Goal: Task Accomplishment & Management: Manage account settings

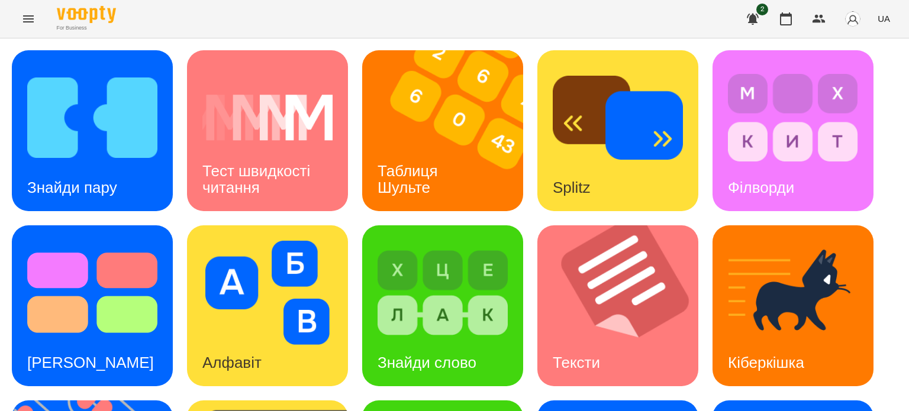
scroll to position [178, 0]
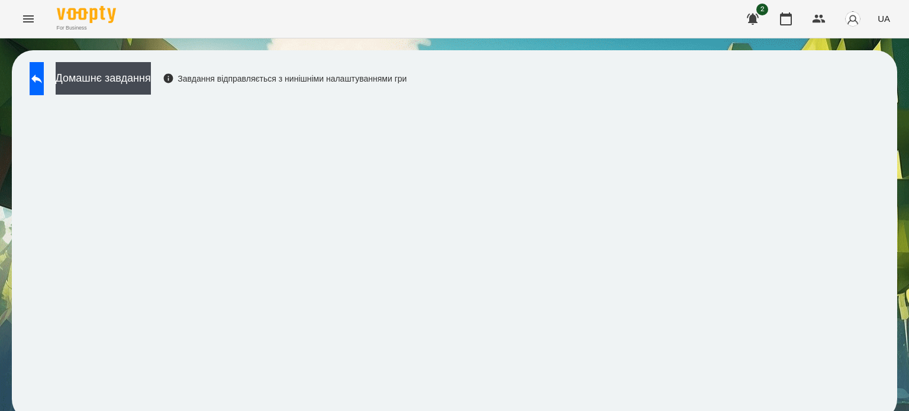
scroll to position [9, 0]
click at [41, 72] on icon at bounding box center [37, 79] width 14 height 14
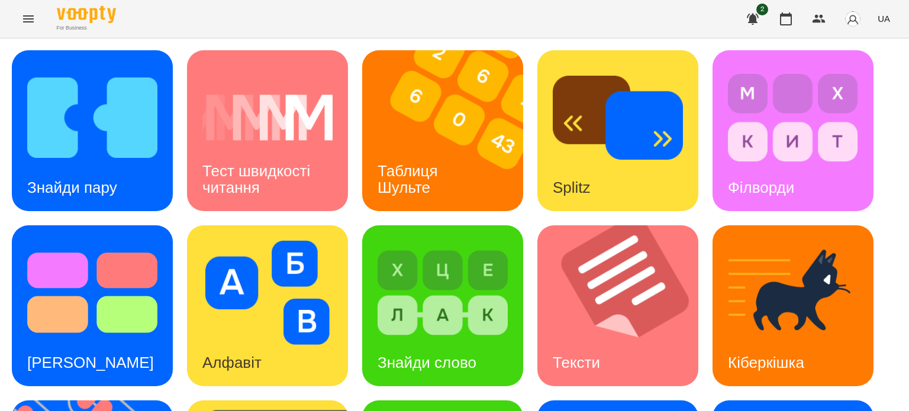
scroll to position [186, 0]
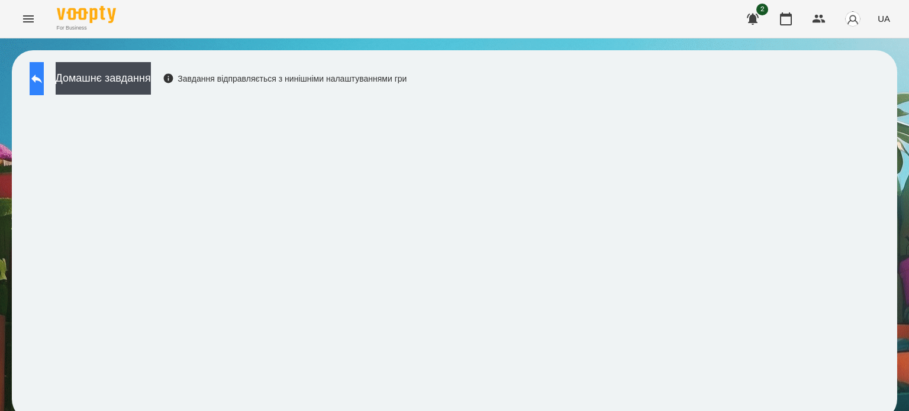
click at [44, 73] on icon at bounding box center [37, 79] width 14 height 14
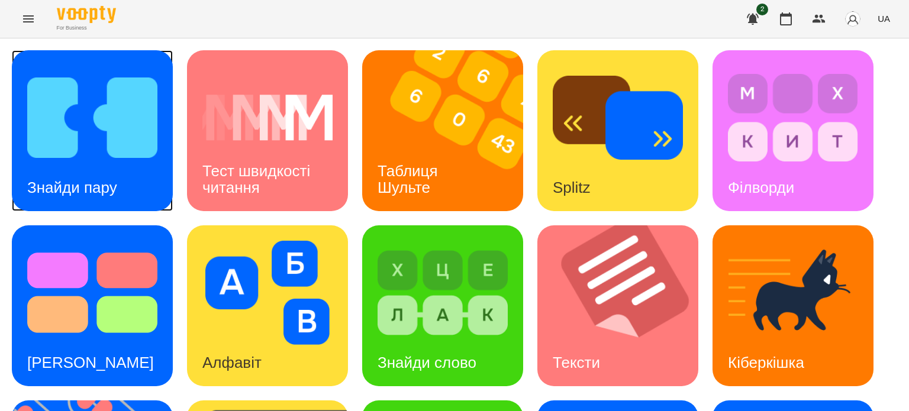
click at [90, 124] on img at bounding box center [92, 118] width 130 height 104
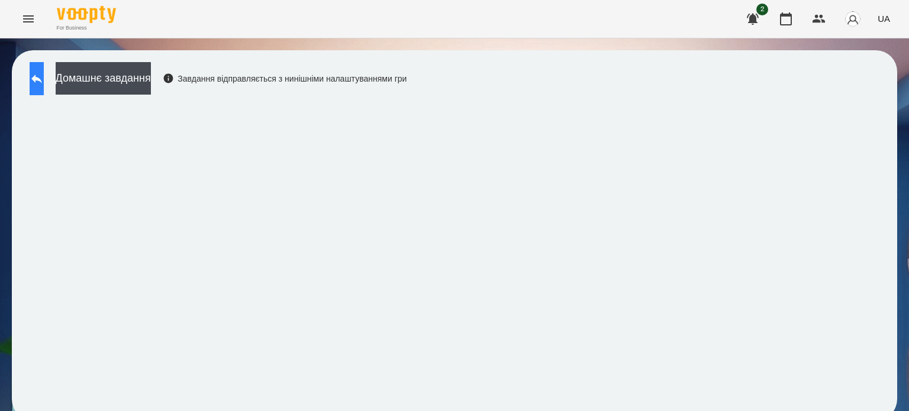
click at [36, 74] on button at bounding box center [37, 78] width 14 height 33
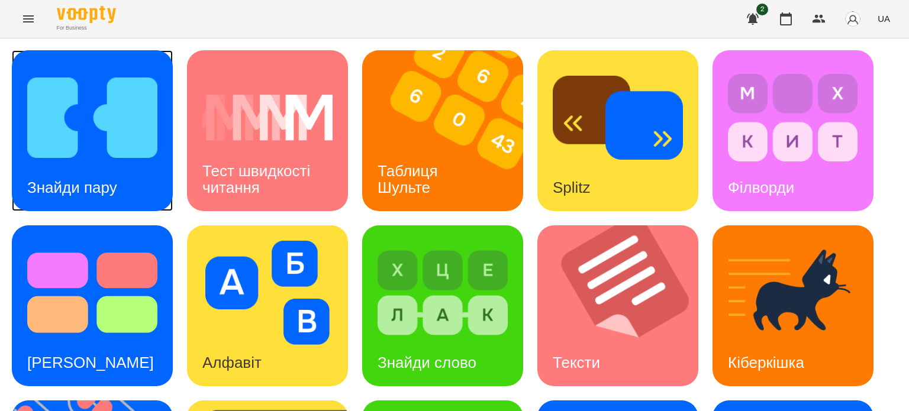
click at [57, 135] on img at bounding box center [92, 118] width 130 height 104
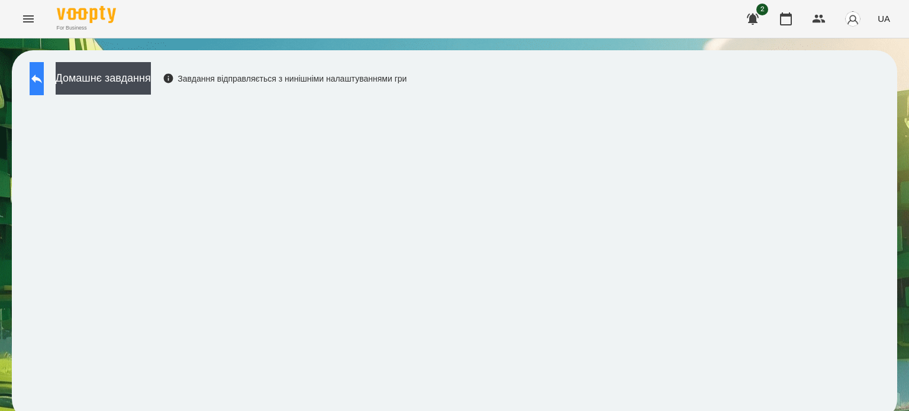
click at [44, 83] on icon at bounding box center [37, 79] width 14 height 14
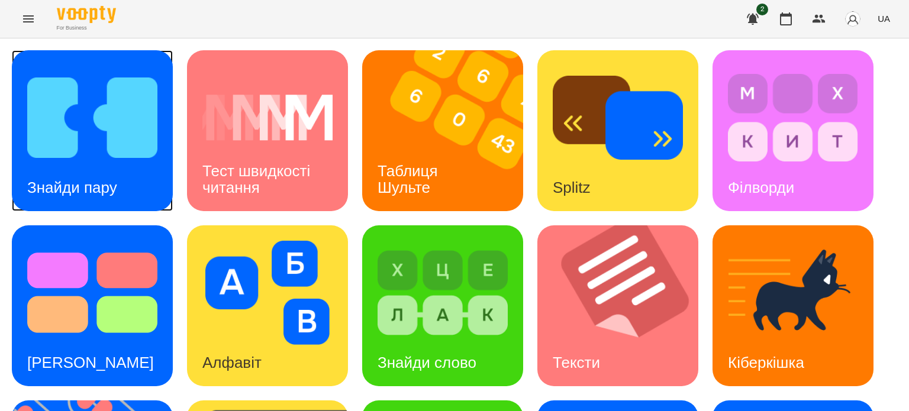
click at [95, 85] on img at bounding box center [92, 118] width 130 height 104
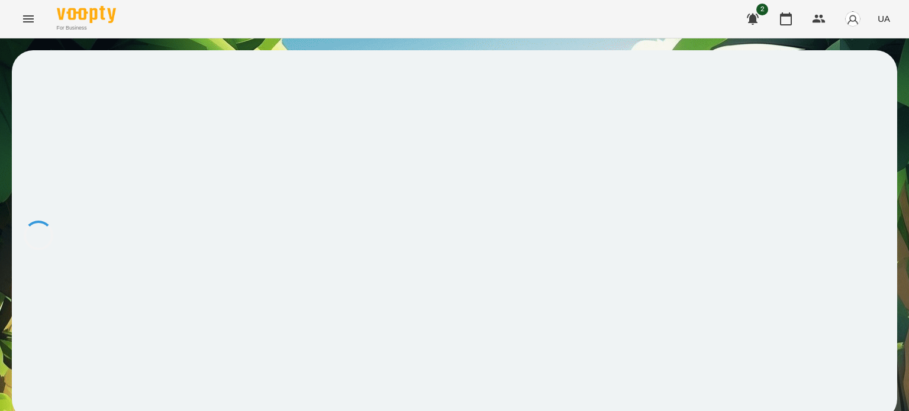
click at [92, 83] on div at bounding box center [454, 235] width 885 height 370
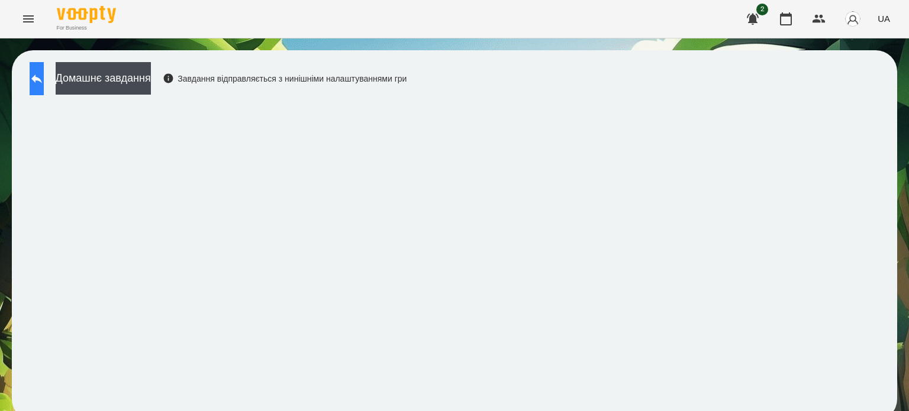
click at [44, 78] on icon at bounding box center [37, 79] width 14 height 14
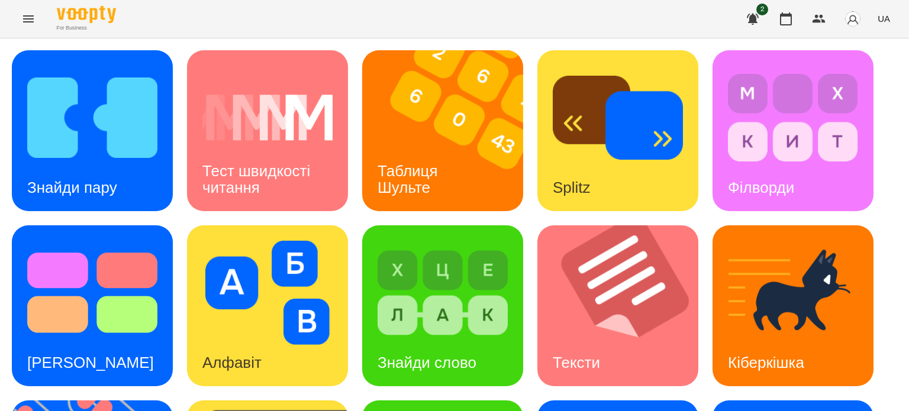
scroll to position [178, 0]
click at [457, 241] on img at bounding box center [442, 293] width 130 height 104
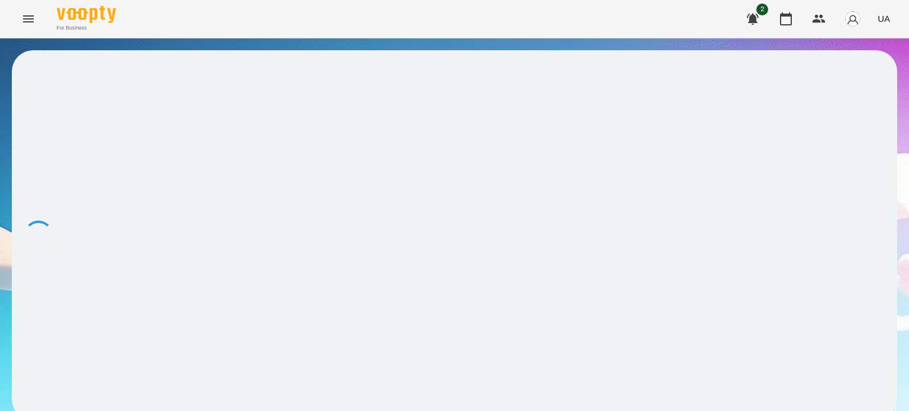
click at [457, 138] on div at bounding box center [454, 235] width 885 height 370
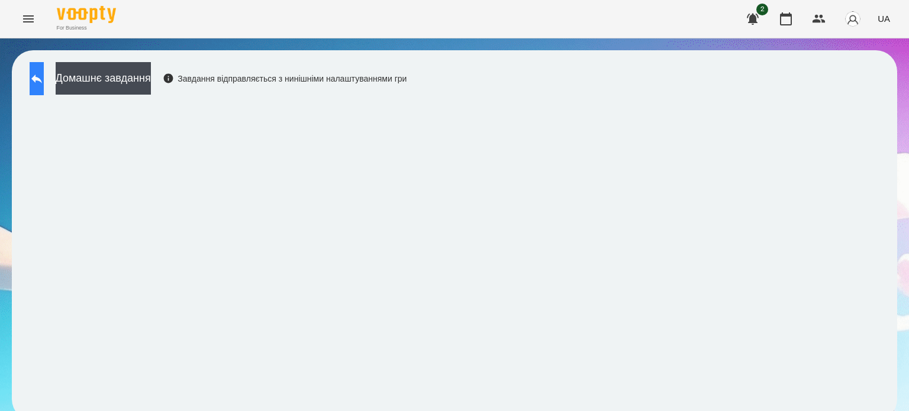
click at [37, 71] on button at bounding box center [37, 78] width 14 height 33
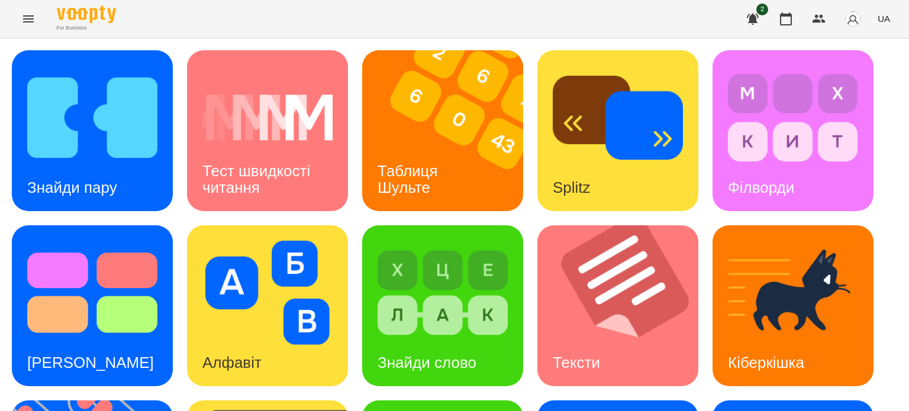
scroll to position [337, 0]
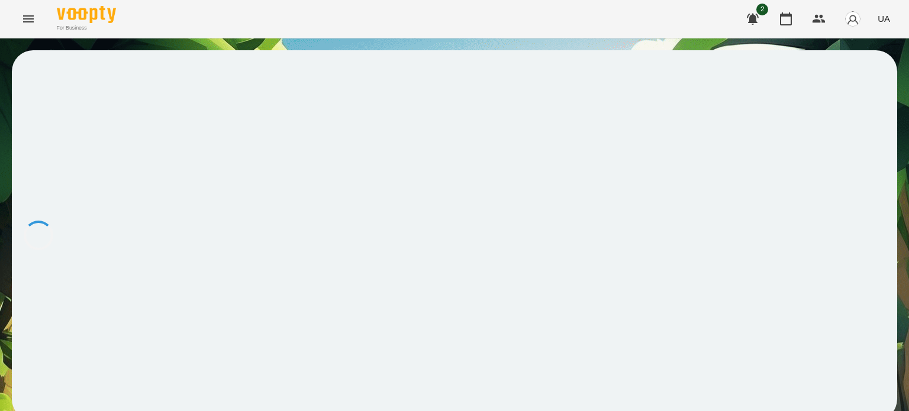
click at [241, 328] on div at bounding box center [454, 235] width 885 height 370
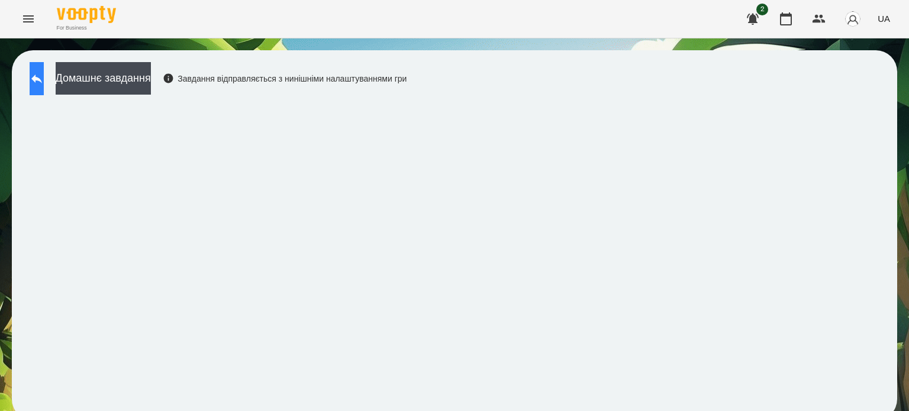
click at [40, 80] on button at bounding box center [37, 78] width 14 height 33
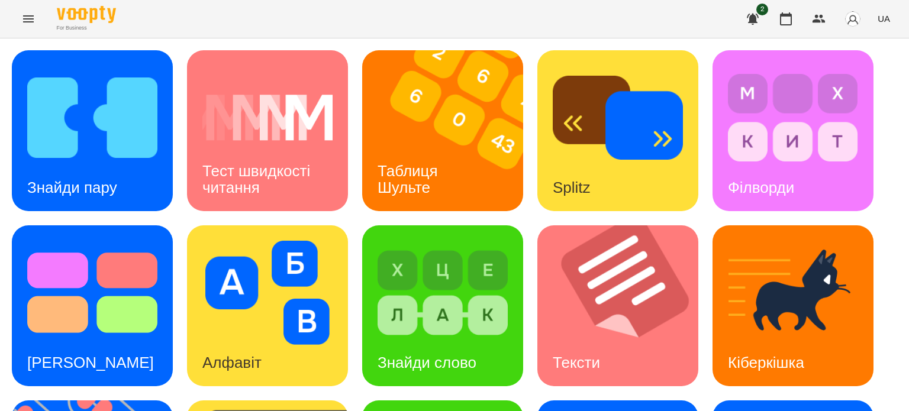
scroll to position [337, 0]
drag, startPoint x: 774, startPoint y: 20, endPoint x: 793, endPoint y: 20, distance: 18.9
click at [778, 20] on button "button" at bounding box center [786, 19] width 28 height 28
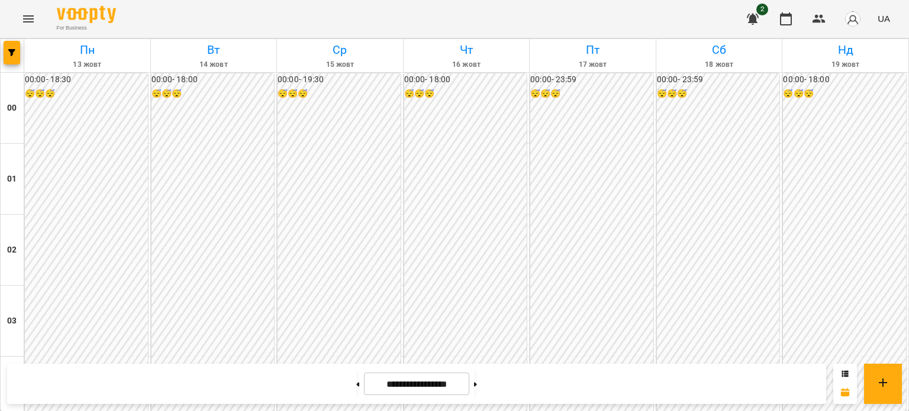
scroll to position [1418, 0]
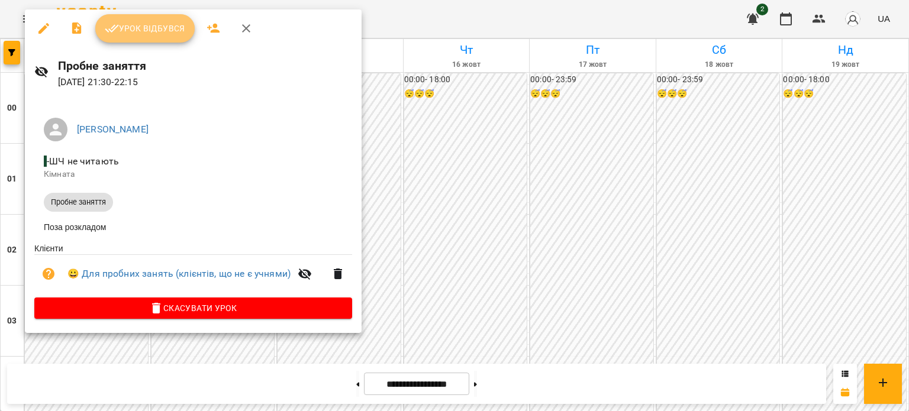
click at [156, 36] on button "Урок відбувся" at bounding box center [144, 28] width 99 height 28
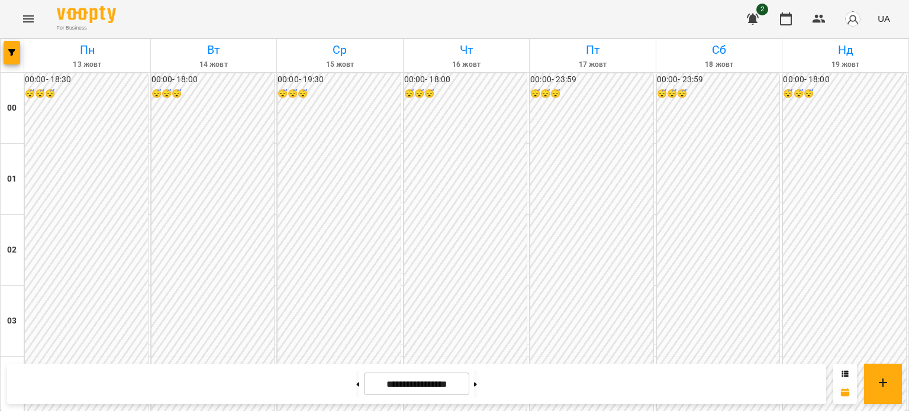
scroll to position [1418, 0]
